Goal: Check status

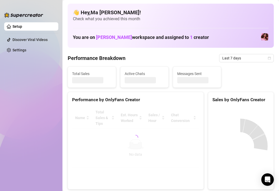
click at [115, 127] on div at bounding box center [135, 137] width 127 height 61
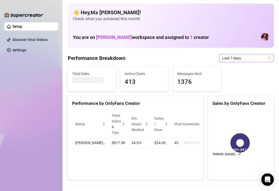
click at [222, 61] on span "Last 7 days" at bounding box center [246, 58] width 48 height 8
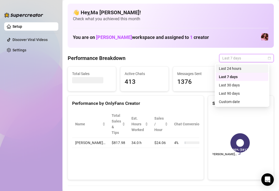
click at [225, 69] on div "Last 24 hours" at bounding box center [242, 69] width 46 height 6
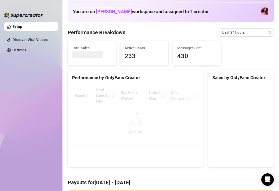
scroll to position [26, 0]
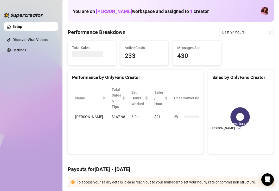
click at [121, 75] on div "Performance by OnlyFans Creator" at bounding box center [135, 77] width 127 height 7
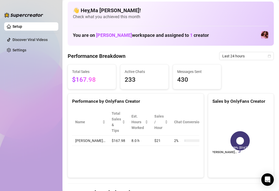
scroll to position [0, 0]
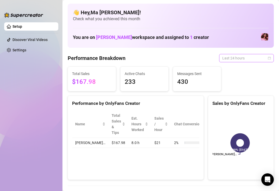
click at [231, 58] on span "Last 24 hours" at bounding box center [246, 58] width 48 height 8
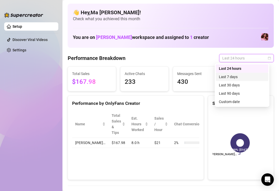
click at [228, 74] on div "Last 7 days" at bounding box center [241, 77] width 53 height 8
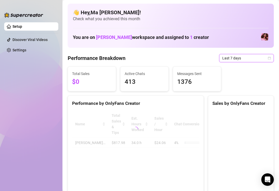
click at [237, 60] on span "Last 7 days" at bounding box center [246, 58] width 48 height 8
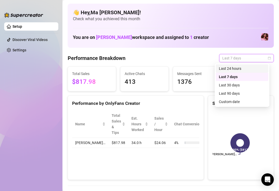
click at [232, 67] on div "Last 24 hours" at bounding box center [242, 69] width 46 height 6
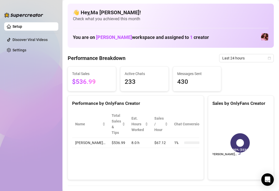
click at [160, 55] on div "Performance Breakdown Last 24 hours" at bounding box center [171, 58] width 206 height 8
click at [49, 62] on ul "Setup Discover Viral Videos Settings" at bounding box center [31, 102] width 54 height 164
